Goal: Information Seeking & Learning: Check status

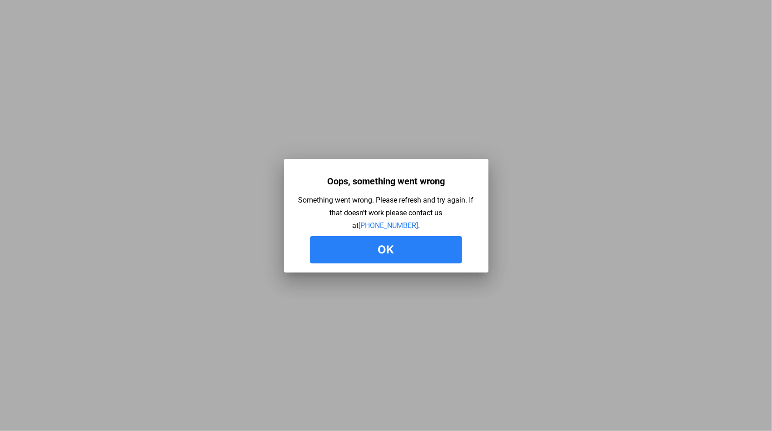
click at [388, 251] on button "Ok" at bounding box center [386, 249] width 152 height 27
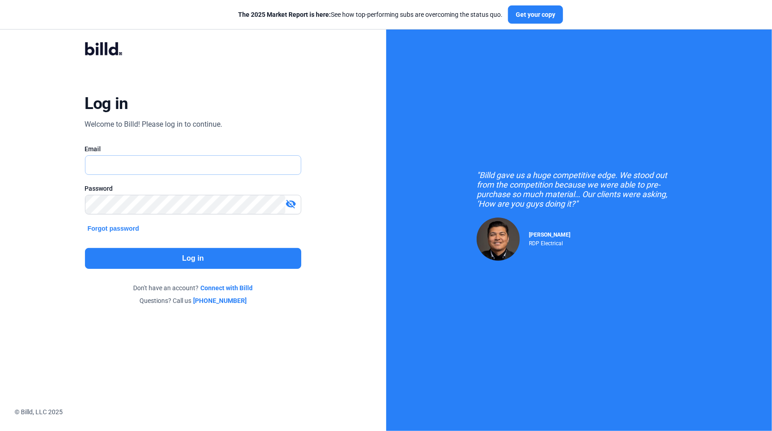
click at [158, 160] on input "text" at bounding box center [193, 165] width 216 height 19
type input "[PERSON_NAME][EMAIL_ADDRESS][DOMAIN_NAME]"
click at [225, 257] on button "Log in" at bounding box center [193, 258] width 217 height 21
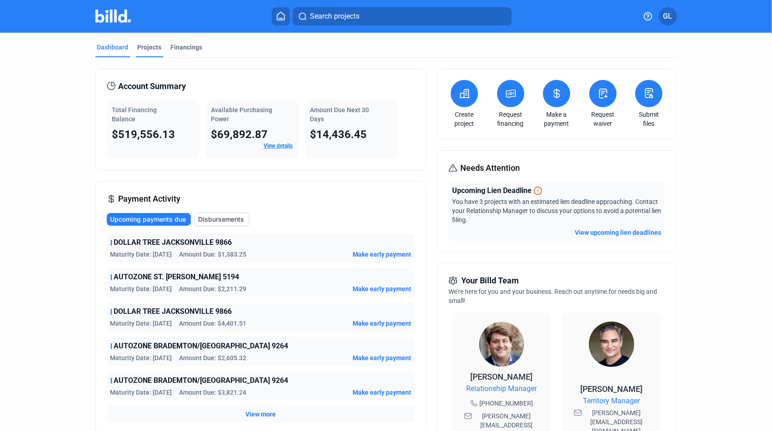
click at [140, 47] on div "Projects" at bounding box center [150, 47] width 24 height 9
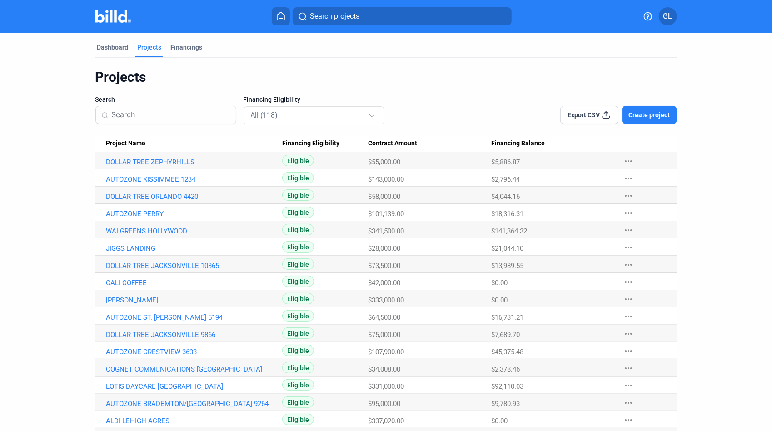
click at [148, 114] on input at bounding box center [171, 114] width 119 height 19
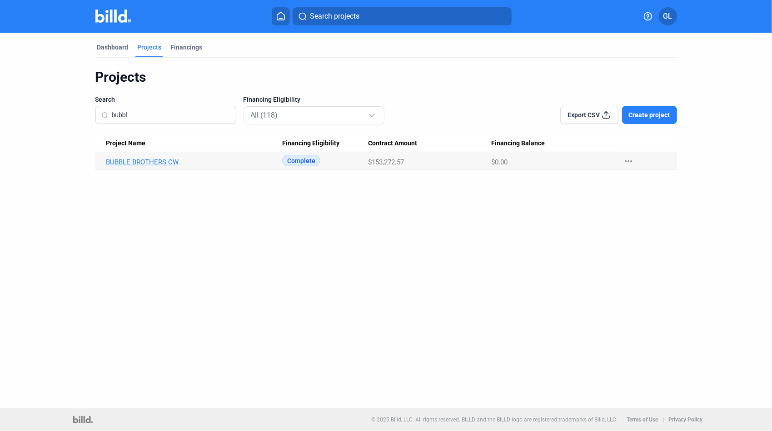
type input "bubbl"
click at [126, 159] on link "BUBBLE BROTHERS CW" at bounding box center [194, 162] width 176 height 8
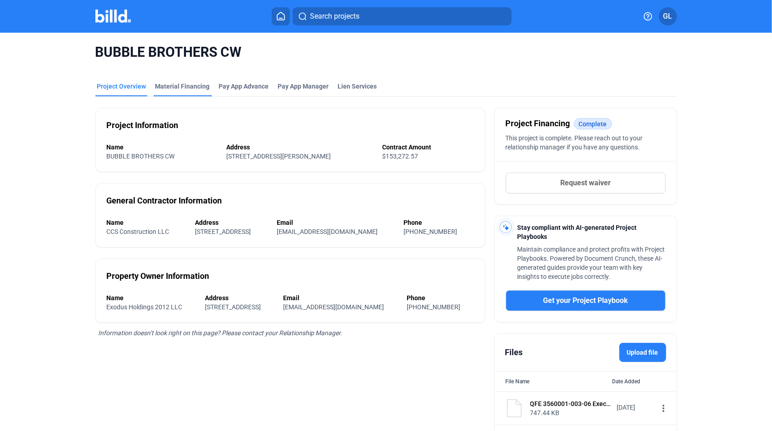
click at [178, 85] on div "Material Financing" at bounding box center [182, 86] width 55 height 9
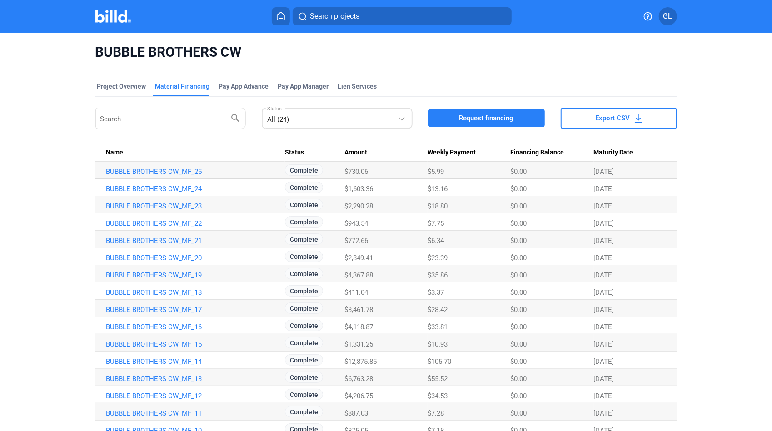
click at [313, 121] on div "All (24)" at bounding box center [332, 117] width 131 height 13
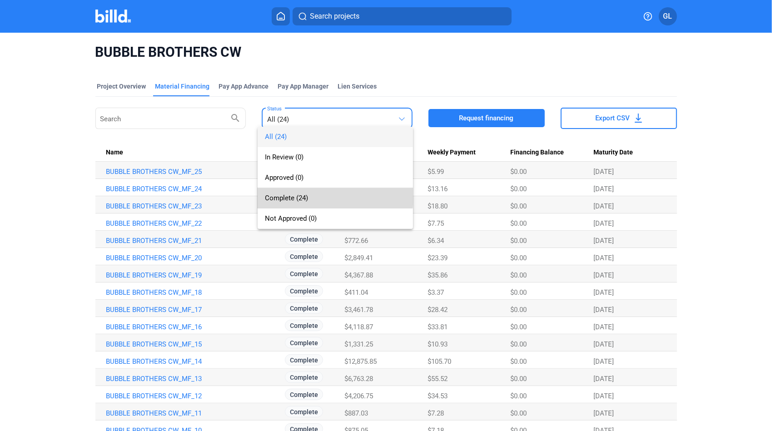
click at [289, 195] on span "Complete (24)" at bounding box center [286, 198] width 43 height 8
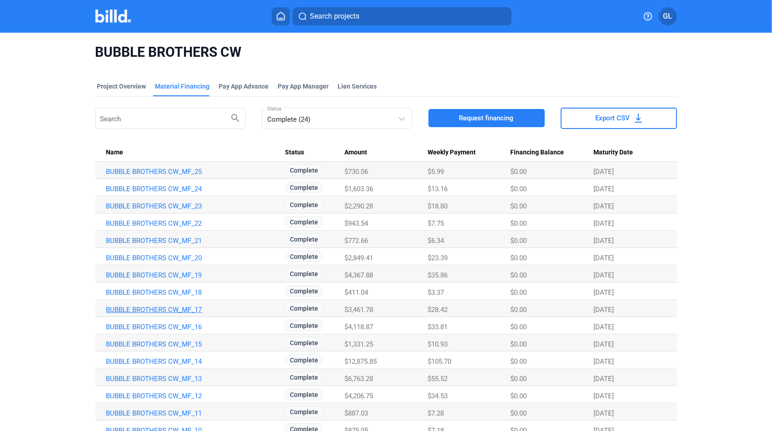
click at [162, 176] on link "BUBBLE BROTHERS CW_MF_17" at bounding box center [194, 172] width 176 height 8
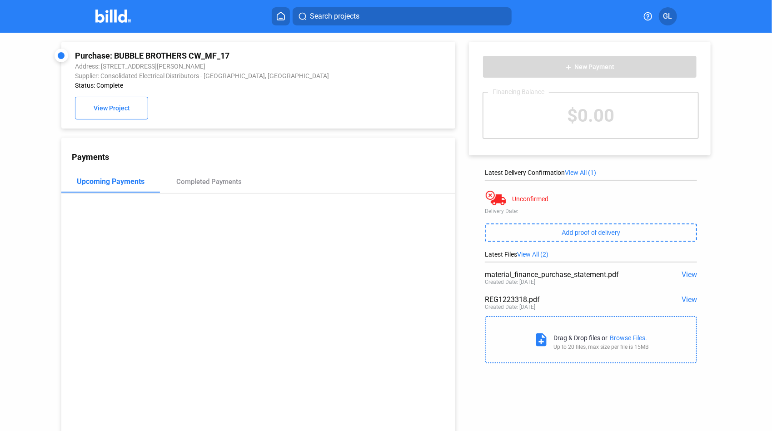
click at [688, 300] on span "View" at bounding box center [689, 299] width 15 height 9
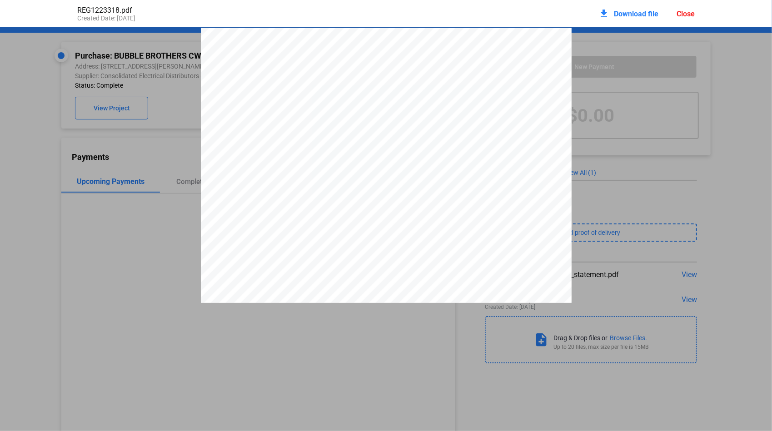
scroll to position [5, 0]
drag, startPoint x: 471, startPoint y: 66, endPoint x: 501, endPoint y: 67, distance: 30.0
click at [501, 66] on span "5617-1223318" at bounding box center [488, 62] width 32 height 5
drag, startPoint x: 686, startPoint y: 12, endPoint x: 672, endPoint y: 13, distance: 14.6
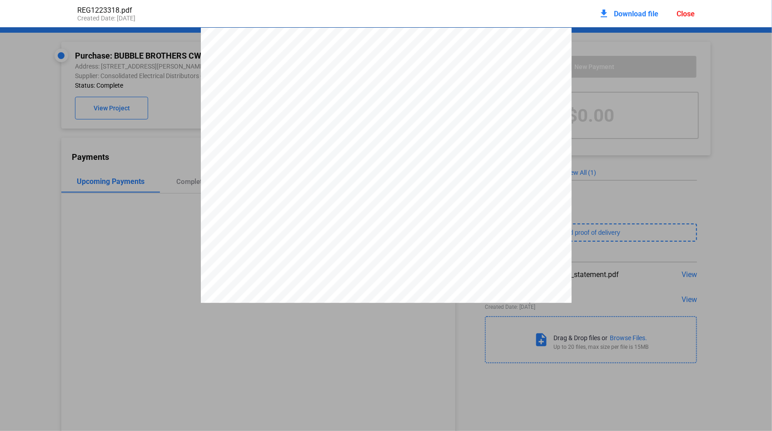
click at [685, 12] on div "Close" at bounding box center [686, 14] width 18 height 9
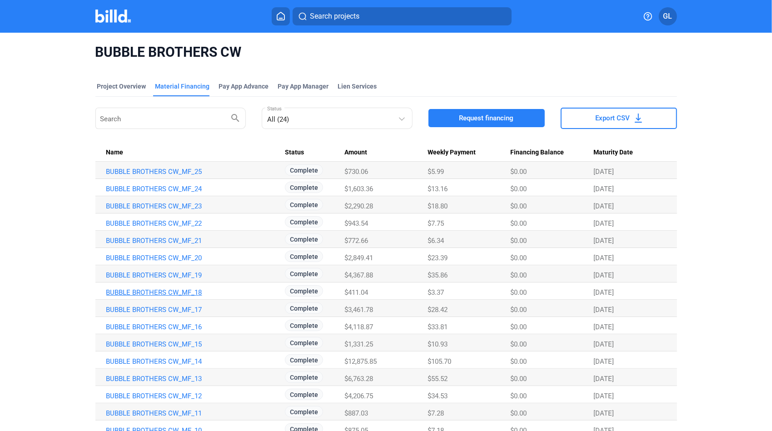
click at [152, 176] on link "BUBBLE BROTHERS CW_MF_18" at bounding box center [194, 172] width 176 height 8
click at [152, 294] on div "BUBBLE BROTHERS CW Project Overview Material Financing Pay App Advance Pay App …" at bounding box center [386, 310] width 772 height 554
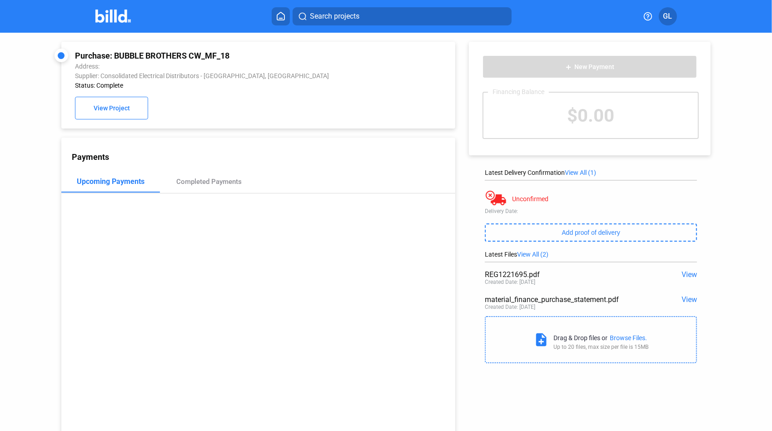
click at [686, 275] on span "View" at bounding box center [689, 274] width 15 height 9
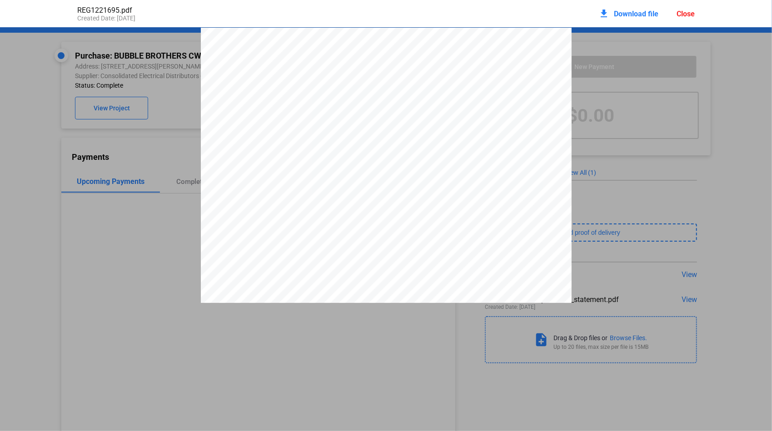
scroll to position [5, 0]
drag, startPoint x: 470, startPoint y: 68, endPoint x: 501, endPoint y: 66, distance: 30.5
click at [501, 66] on span "5617-1221695" at bounding box center [488, 62] width 32 height 5
drag, startPoint x: 501, startPoint y: 66, endPoint x: 494, endPoint y: 67, distance: 6.8
drag, startPoint x: 682, startPoint y: 14, endPoint x: 675, endPoint y: 45, distance: 31.7
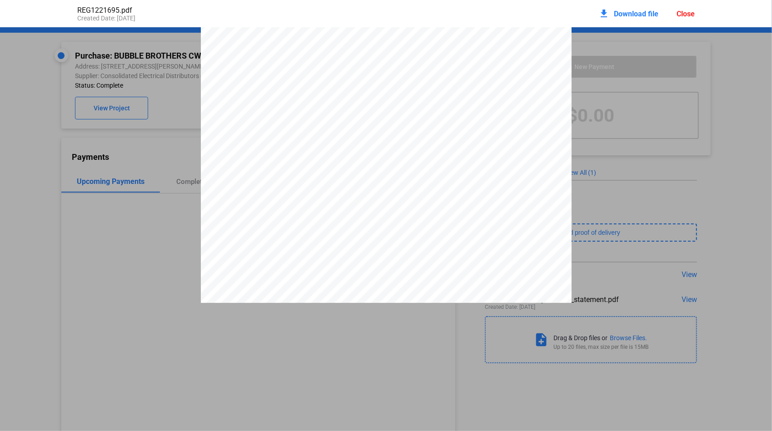
click at [682, 14] on div "Close" at bounding box center [686, 14] width 18 height 9
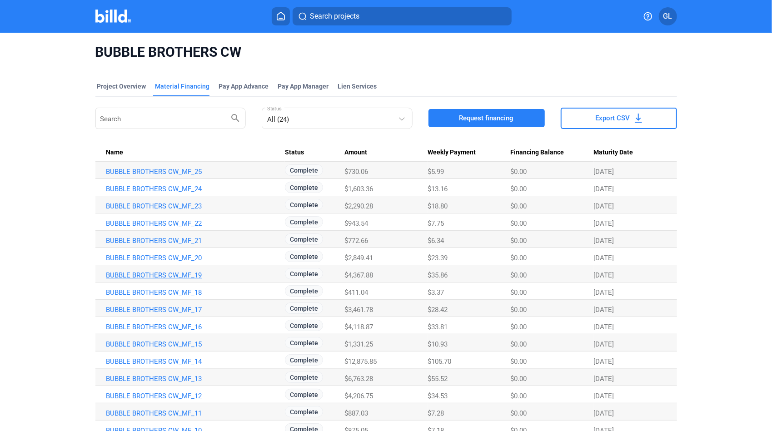
click at [173, 176] on link "BUBBLE BROTHERS CW_MF_19" at bounding box center [194, 172] width 176 height 8
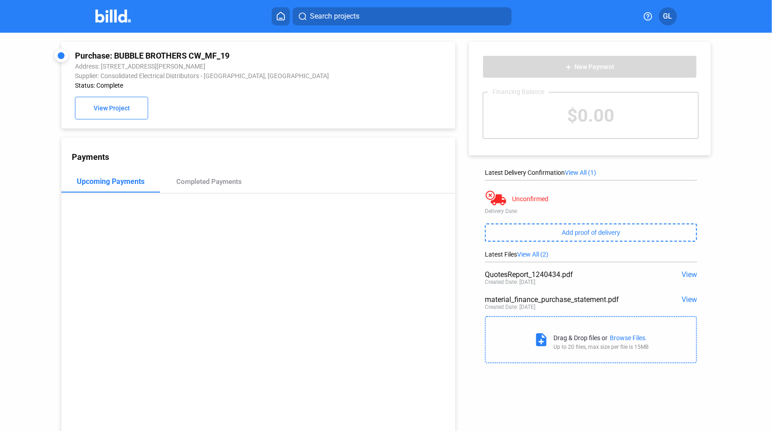
click at [683, 274] on span "View" at bounding box center [689, 274] width 15 height 9
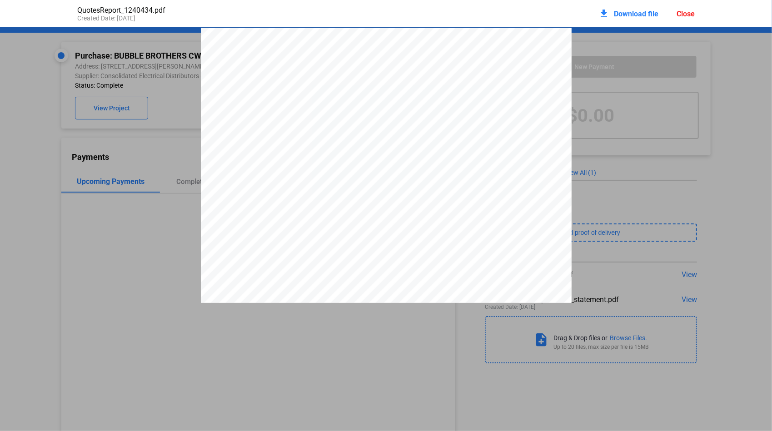
scroll to position [5, 0]
drag, startPoint x: 476, startPoint y: 61, endPoint x: 496, endPoint y: 61, distance: 20.0
click at [497, 61] on div "LN Product Qty Price Per * Ext Price 01 WIRE LUA1061204 #12/4C DRIVEFLEX VFD FL…" at bounding box center [386, 263] width 371 height 480
drag, startPoint x: 496, startPoint y: 61, endPoint x: 478, endPoint y: 61, distance: 18.2
click at [479, 60] on span "Q1240434" at bounding box center [491, 57] width 25 height 6
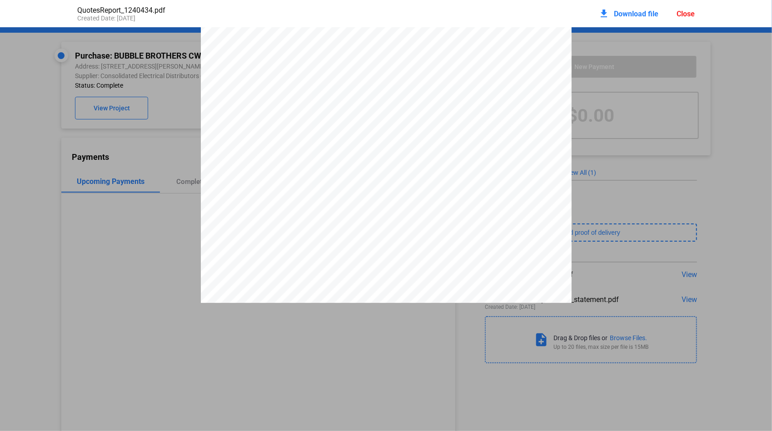
drag, startPoint x: 477, startPoint y: 60, endPoint x: 502, endPoint y: 60, distance: 24.5
click at [502, 60] on span "Q1240434" at bounding box center [491, 57] width 25 height 6
drag, startPoint x: 502, startPoint y: 60, endPoint x: 496, endPoint y: 64, distance: 6.7
click at [684, 13] on div "Close" at bounding box center [686, 14] width 18 height 9
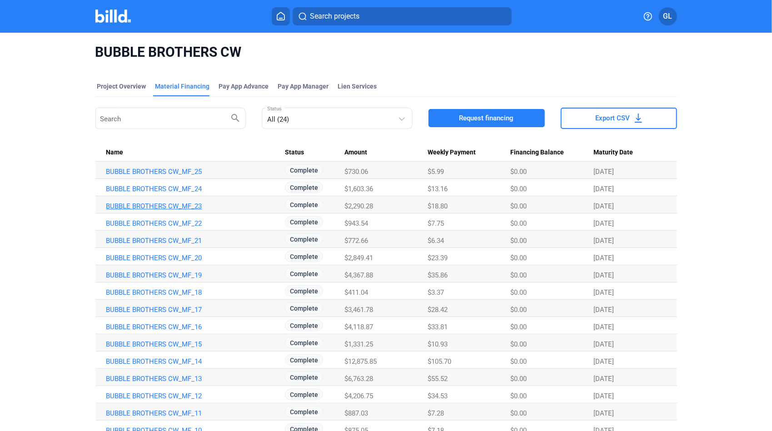
click at [169, 176] on link "BUBBLE BROTHERS CW_MF_23" at bounding box center [194, 172] width 176 height 8
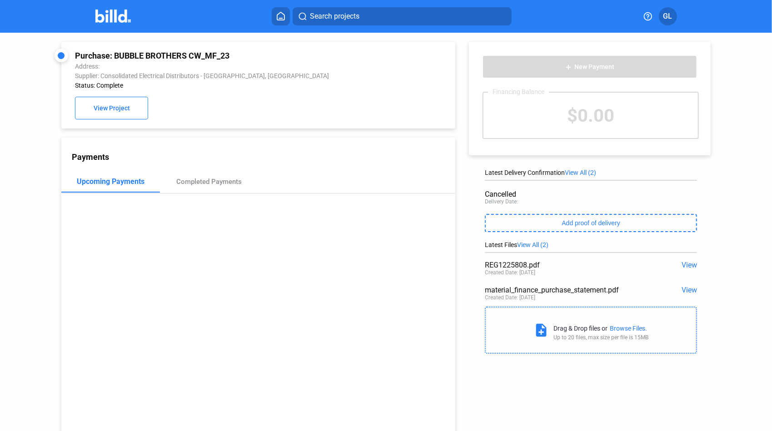
click at [682, 266] on span "View" at bounding box center [689, 265] width 15 height 9
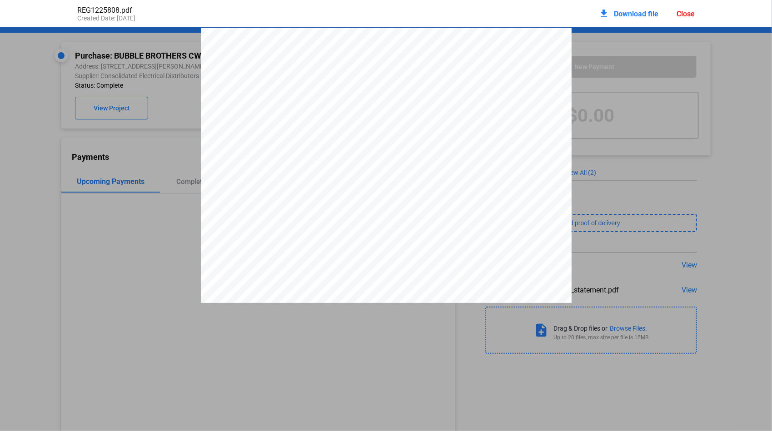
scroll to position [5, 0]
drag, startPoint x: 471, startPoint y: 66, endPoint x: 501, endPoint y: 66, distance: 30.4
click at [501, 66] on span "5617-1225808" at bounding box center [488, 62] width 32 height 5
drag, startPoint x: 501, startPoint y: 66, endPoint x: 492, endPoint y: 68, distance: 9.6
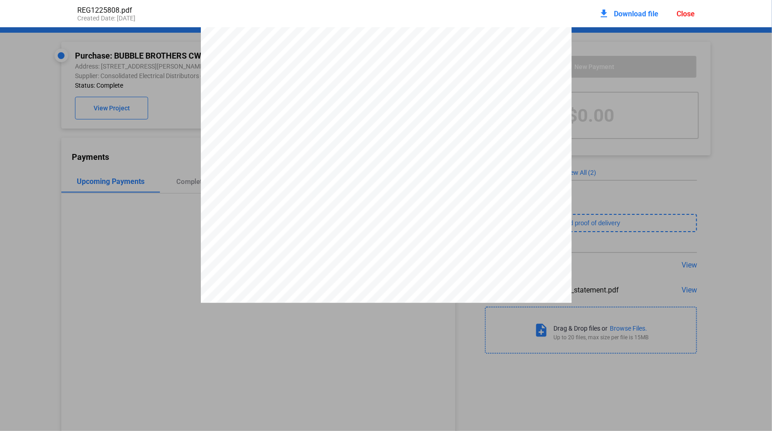
click at [690, 13] on div "Close" at bounding box center [686, 14] width 18 height 9
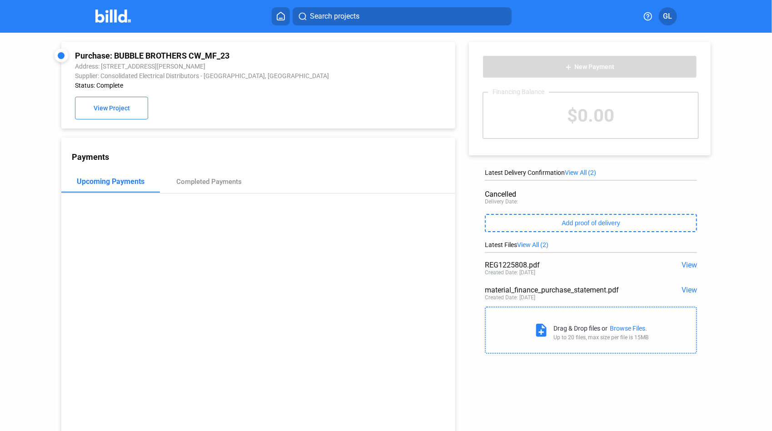
click at [326, 16] on span "Search projects" at bounding box center [335, 16] width 50 height 11
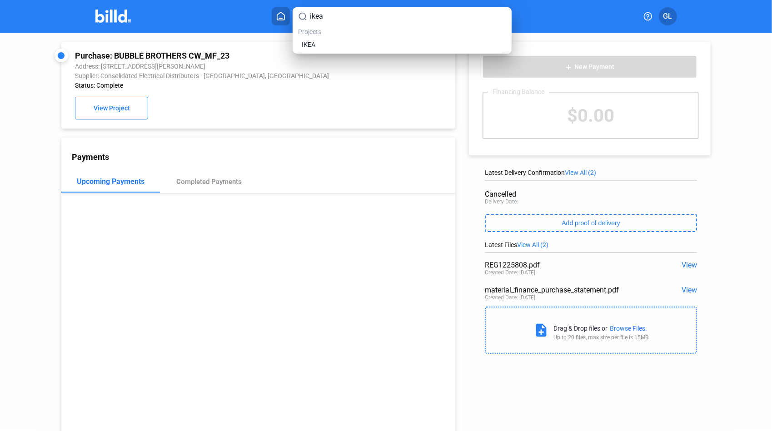
type input "ikea"
click at [323, 48] on link "IKEA" at bounding box center [402, 44] width 204 height 9
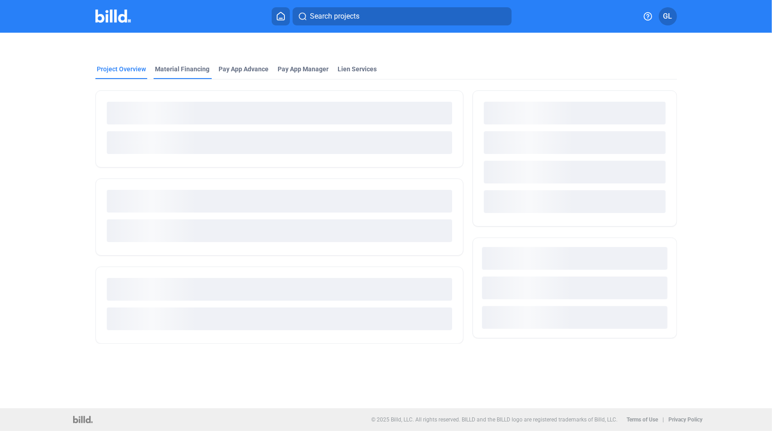
click at [177, 65] on div "Material Financing" at bounding box center [182, 69] width 55 height 9
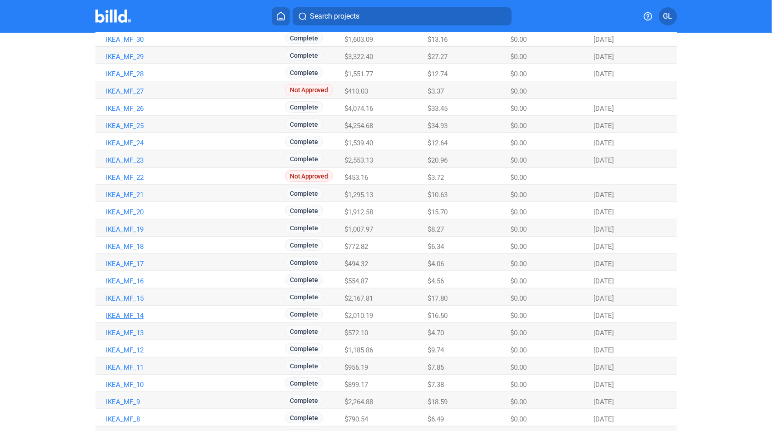
scroll to position [227, 0]
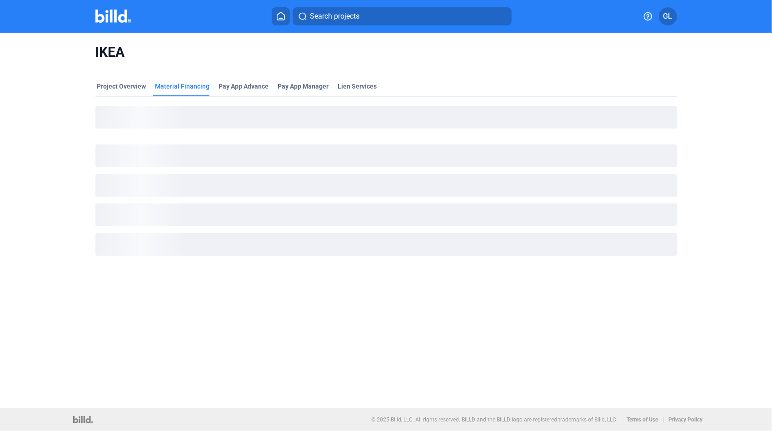
scroll to position [0, 0]
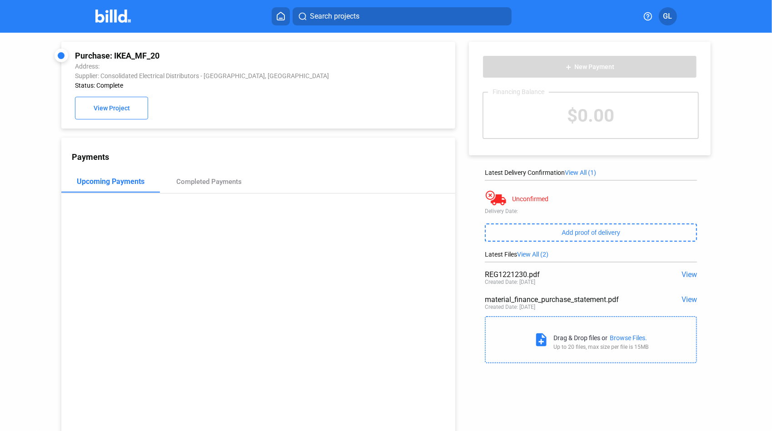
click at [687, 273] on span "View" at bounding box center [689, 274] width 15 height 9
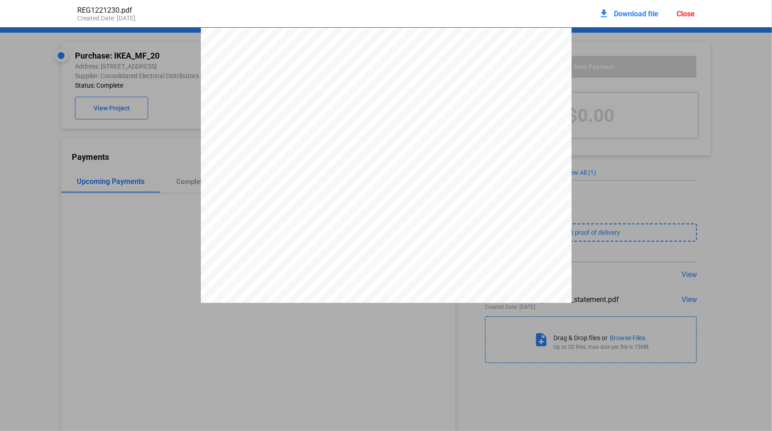
drag, startPoint x: 471, startPoint y: 71, endPoint x: 501, endPoint y: 72, distance: 30.5
click at [501, 70] on span "5617-1221230" at bounding box center [488, 67] width 32 height 5
drag, startPoint x: 687, startPoint y: 13, endPoint x: 652, endPoint y: 16, distance: 34.7
click at [686, 12] on div "Close" at bounding box center [686, 14] width 18 height 9
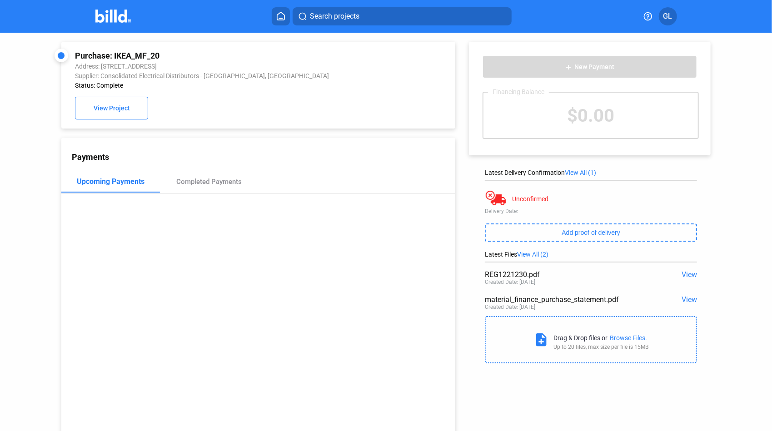
click at [402, 17] on button "Search projects" at bounding box center [402, 16] width 219 height 18
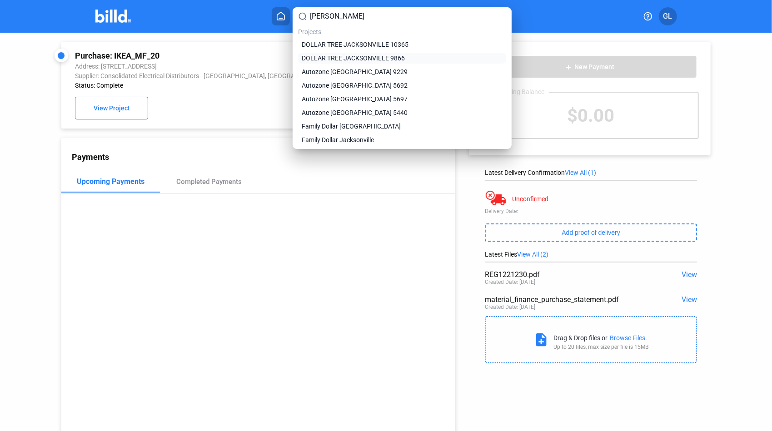
type input "[PERSON_NAME]"
click at [347, 63] on span "DOLLAR TREE JACKSONVILLE 9866" at bounding box center [353, 58] width 103 height 9
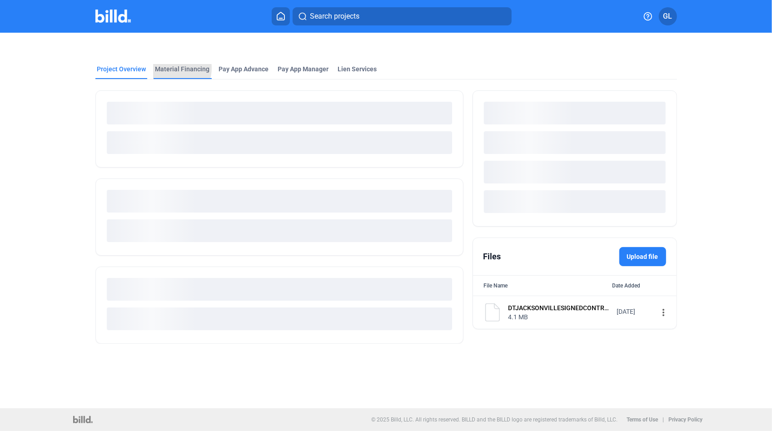
click at [171, 68] on div "Project Overview Material Financing Pay App Advance Pay App Manager Lien Servic…" at bounding box center [386, 194] width 648 height 322
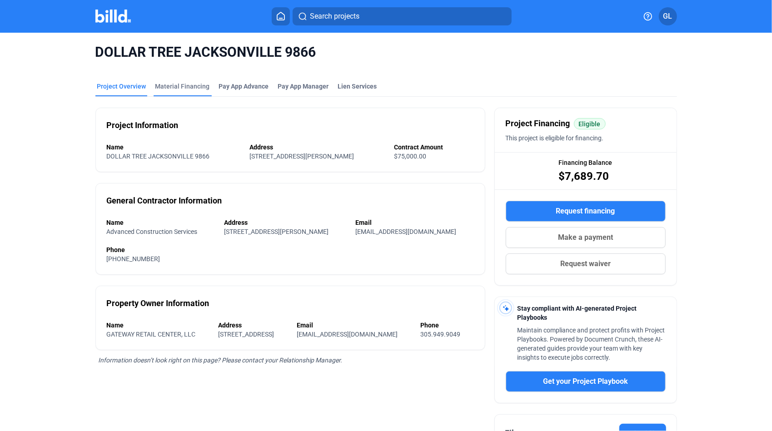
click at [174, 89] on div "Material Financing" at bounding box center [182, 86] width 55 height 9
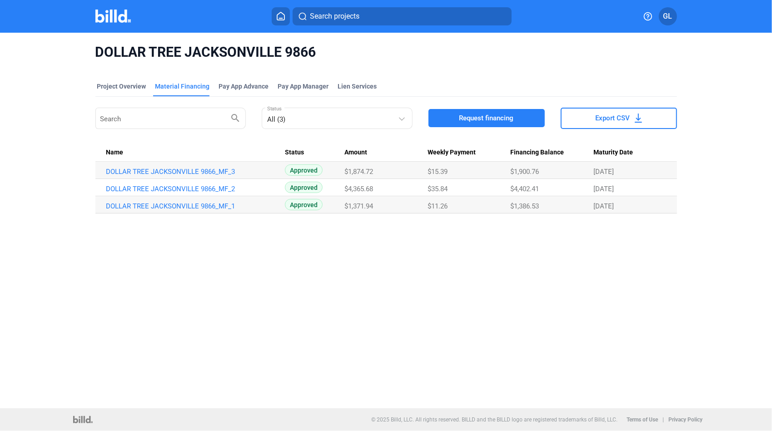
click at [344, 16] on span "Search projects" at bounding box center [335, 16] width 50 height 11
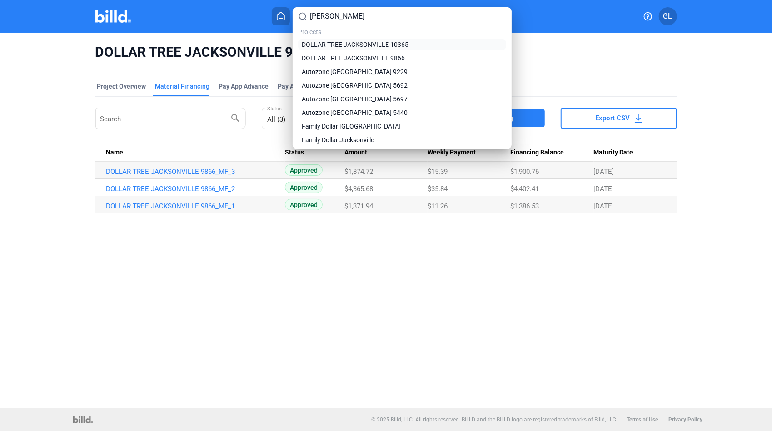
type input "[PERSON_NAME]"
click at [404, 42] on span "DOLLAR TREE JACKSONVILLE 10365" at bounding box center [355, 44] width 107 height 9
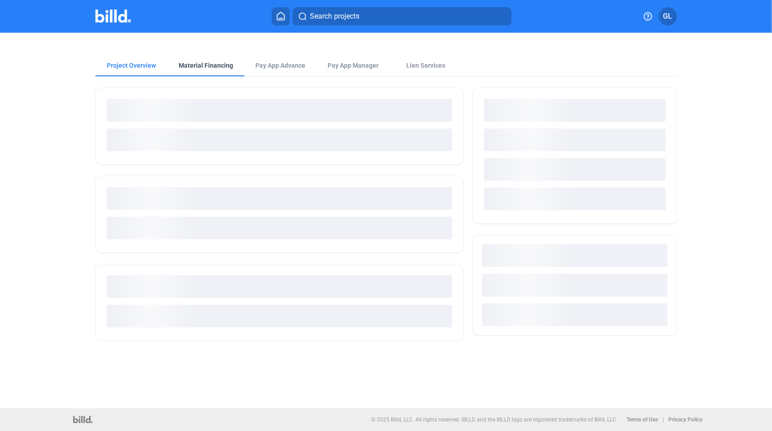
click at [203, 66] on div "Material Financing" at bounding box center [206, 65] width 55 height 9
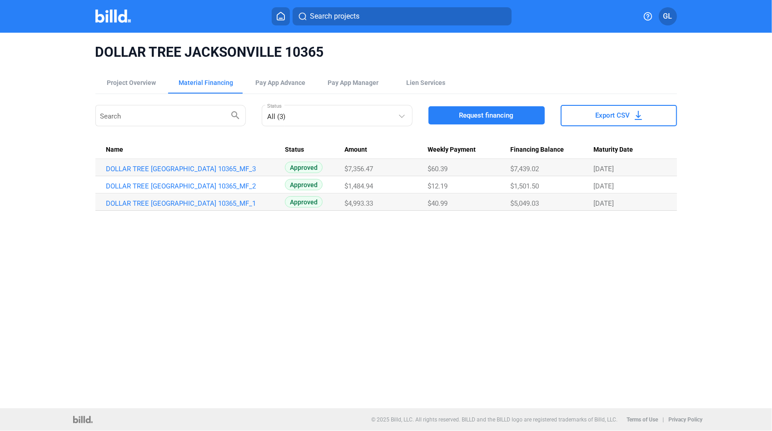
click at [345, 16] on span "Search projects" at bounding box center [335, 16] width 50 height 11
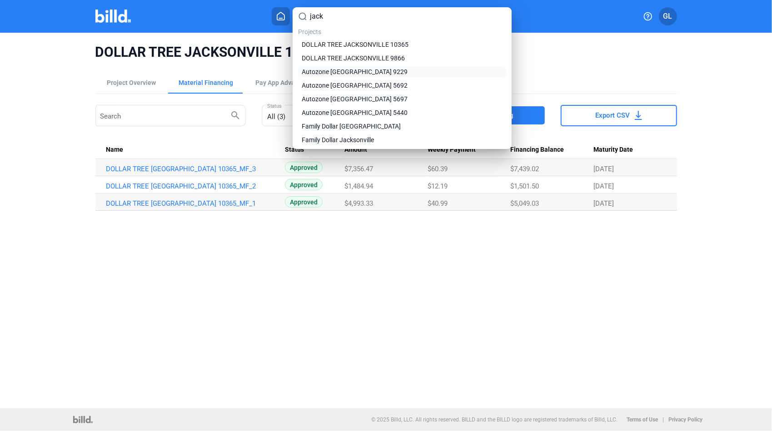
type input "jack"
click at [344, 74] on span "Autozone [GEOGRAPHIC_DATA] 9229" at bounding box center [355, 71] width 106 height 9
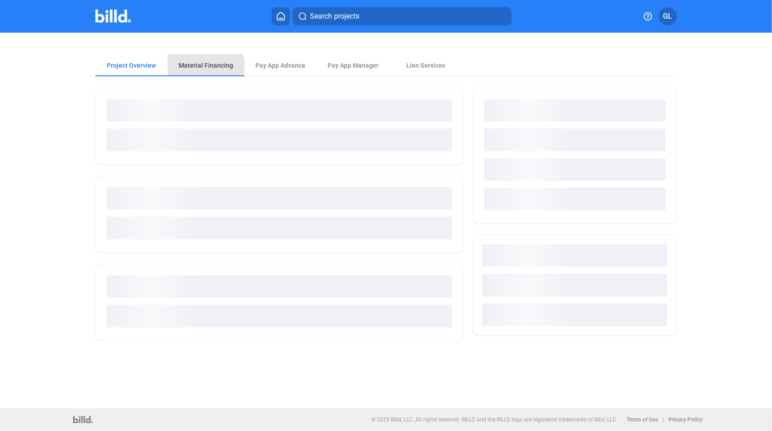
click at [201, 72] on div "Material Financing" at bounding box center [206, 66] width 76 height 22
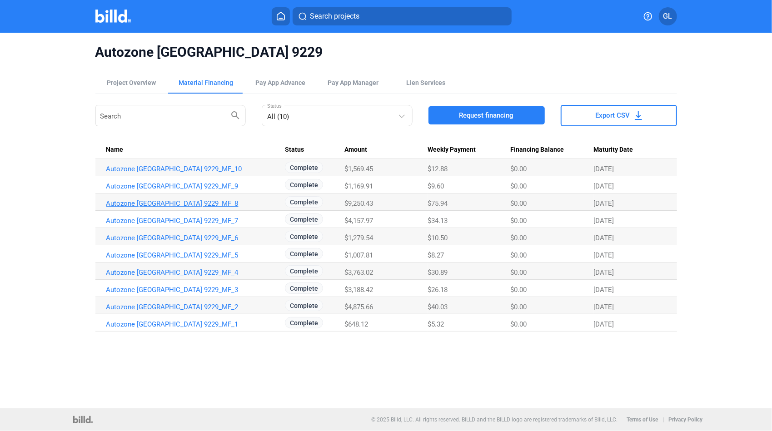
click at [204, 173] on link "Autozone Jacksonville 9229_MF_8" at bounding box center [194, 169] width 176 height 8
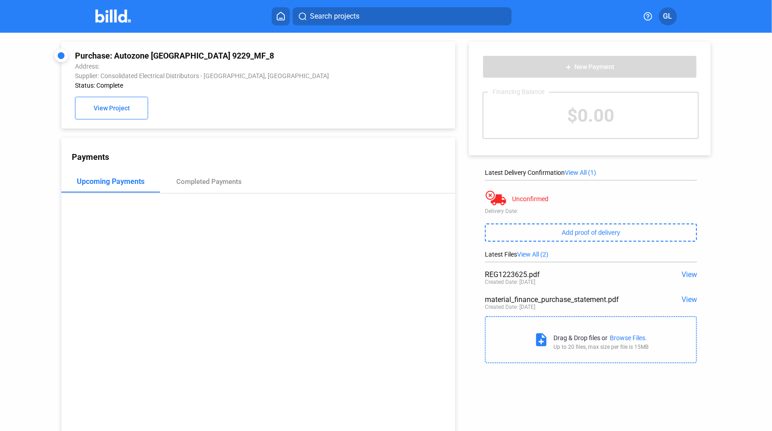
click at [682, 274] on span "View" at bounding box center [689, 274] width 15 height 9
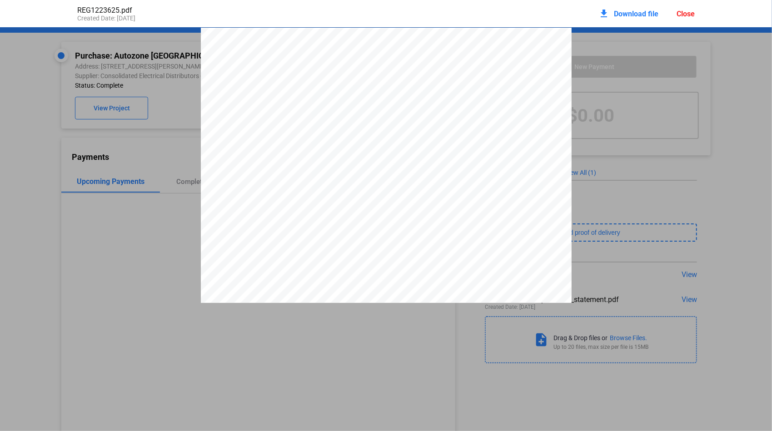
scroll to position [5, 0]
drag, startPoint x: 471, startPoint y: 68, endPoint x: 501, endPoint y: 65, distance: 30.1
click at [501, 65] on span "5617-1223625" at bounding box center [488, 62] width 32 height 5
